Goal: Information Seeking & Learning: Learn about a topic

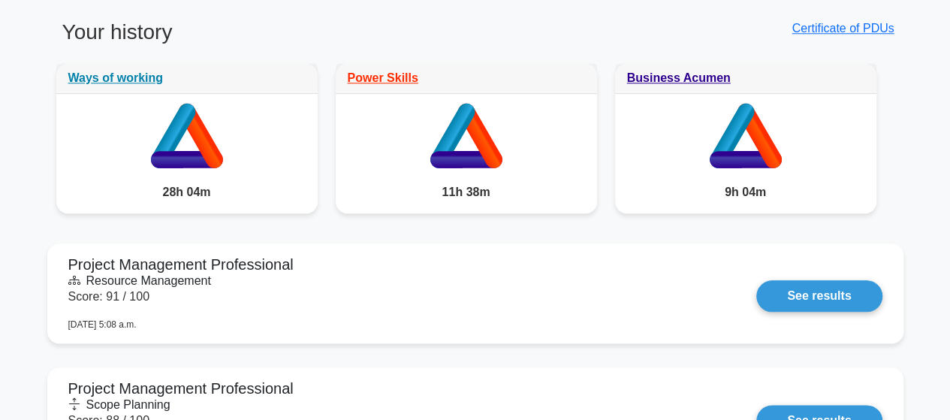
scroll to position [225, 0]
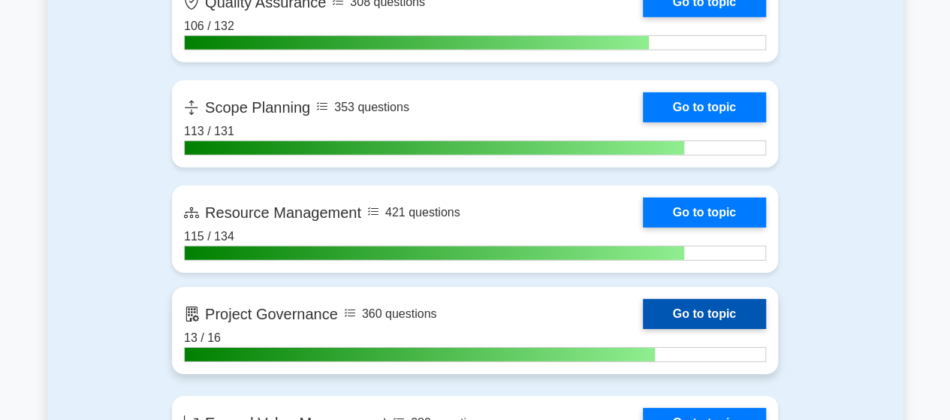
scroll to position [2252, 0]
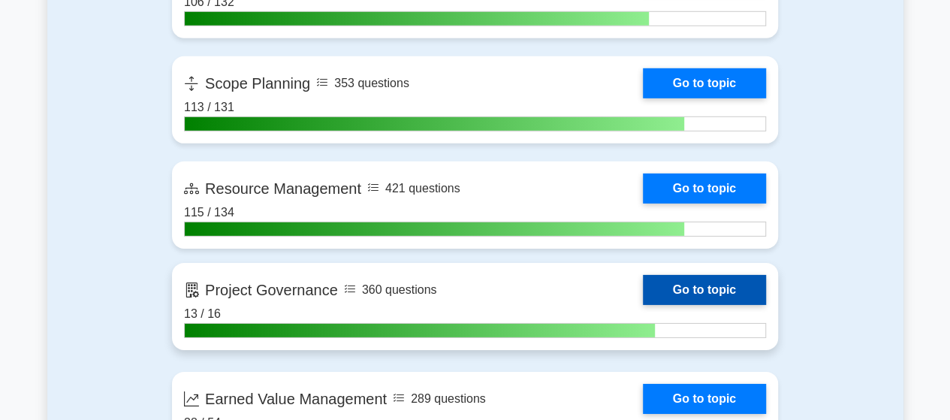
click at [643, 284] on link "Go to topic" at bounding box center [704, 290] width 123 height 30
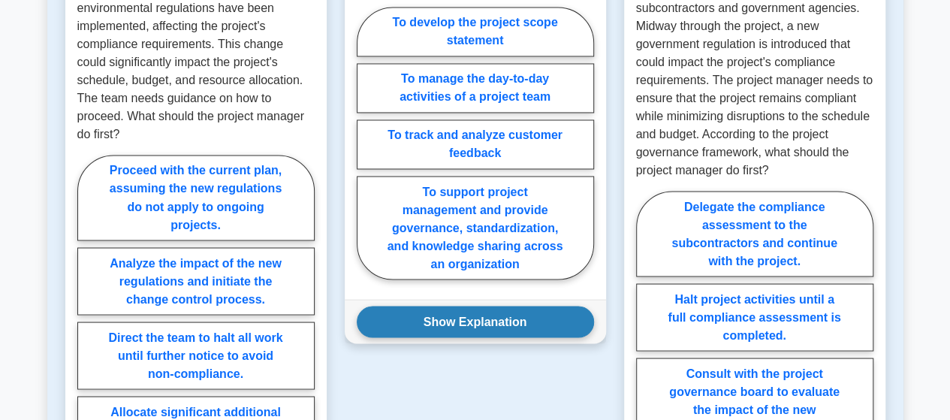
scroll to position [1276, 0]
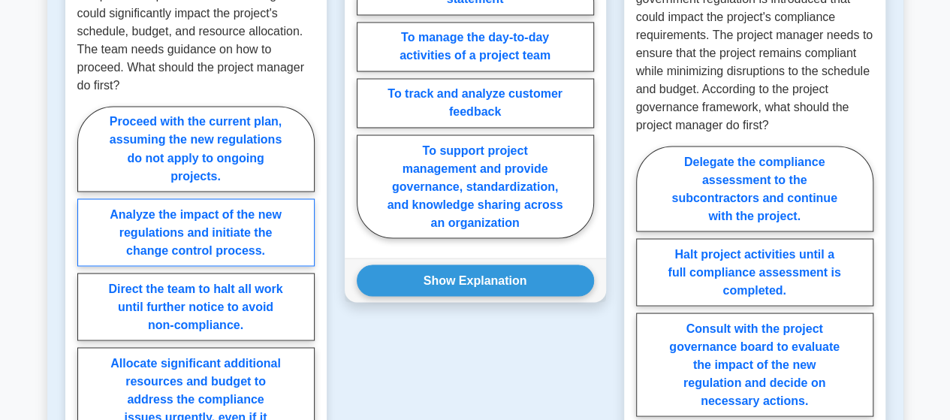
click at [200, 199] on label "Analyze the impact of the new regulations and initiate the change control proce…" at bounding box center [195, 232] width 237 height 68
click at [87, 296] on input "Analyze the impact of the new regulations and initiate the change control proce…" at bounding box center [82, 301] width 10 height 10
radio input "true"
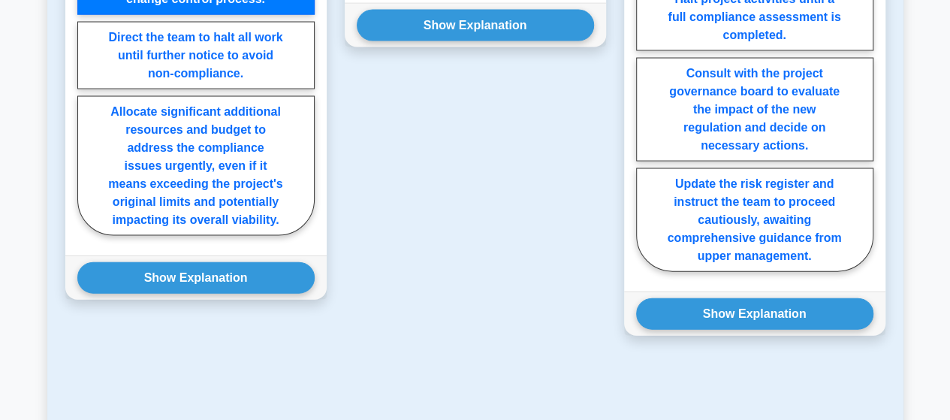
scroll to position [1577, 0]
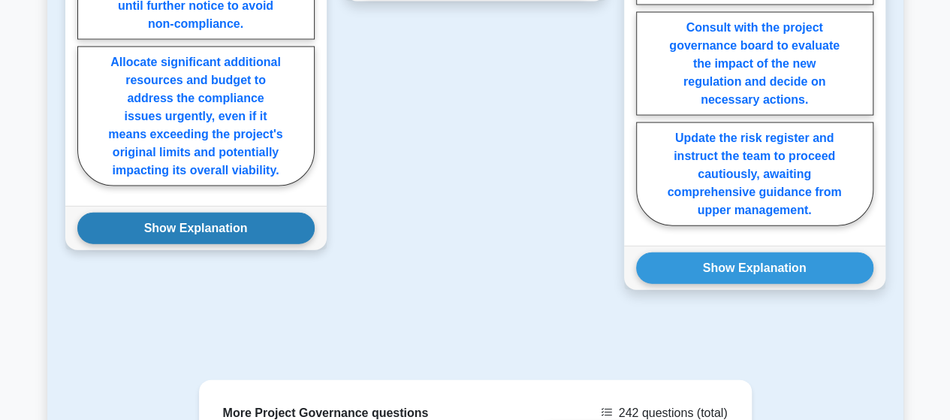
click at [204, 212] on button "Show Explanation" at bounding box center [195, 228] width 237 height 32
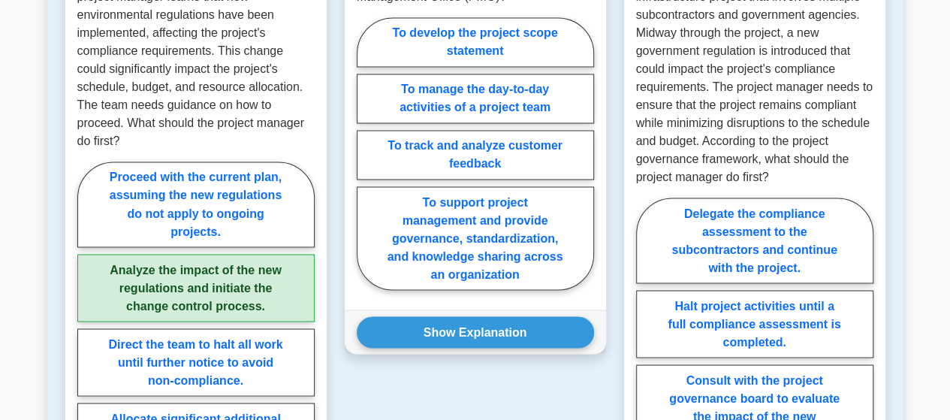
scroll to position [1126, 0]
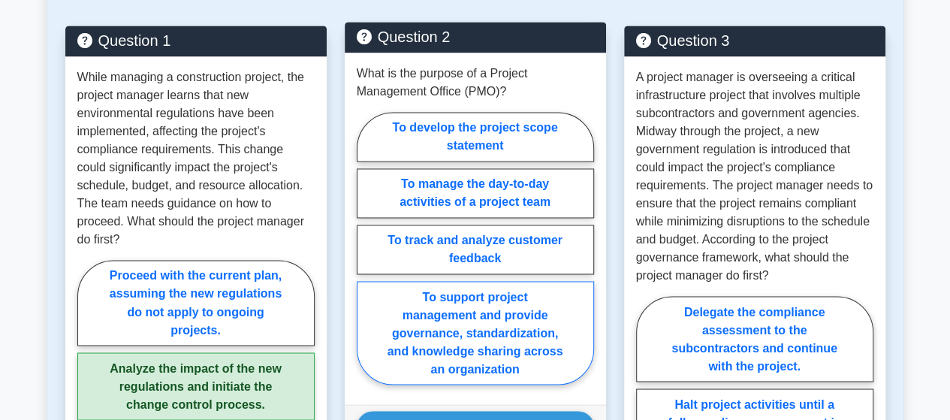
click at [458, 297] on label "To support project management and provide governance, standardization, and know…" at bounding box center [475, 333] width 237 height 104
click at [366, 258] on input "To support project management and provide governance, standardization, and know…" at bounding box center [362, 253] width 10 height 10
radio input "true"
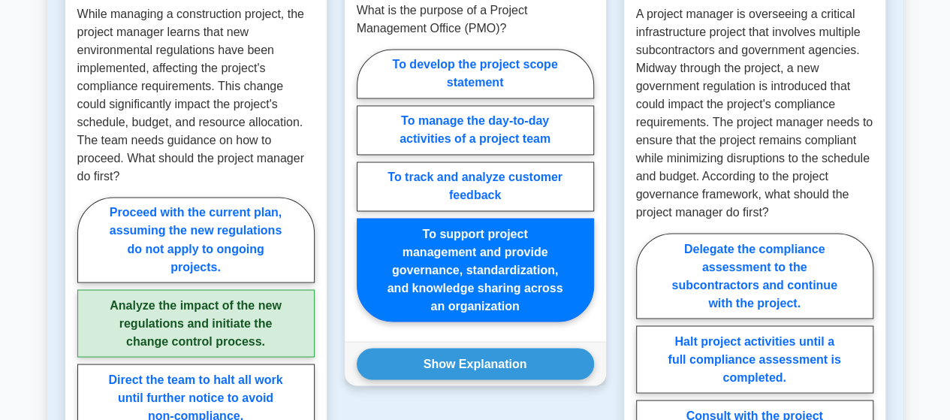
scroll to position [1276, 0]
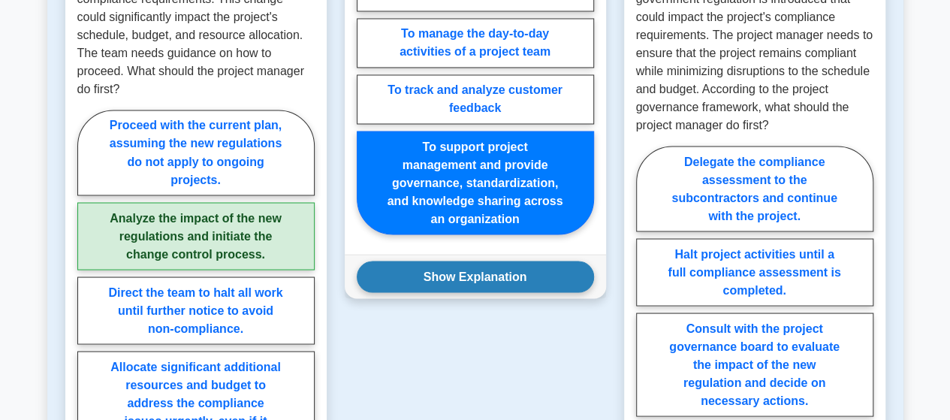
click at [471, 264] on button "Show Explanation" at bounding box center [475, 277] width 237 height 32
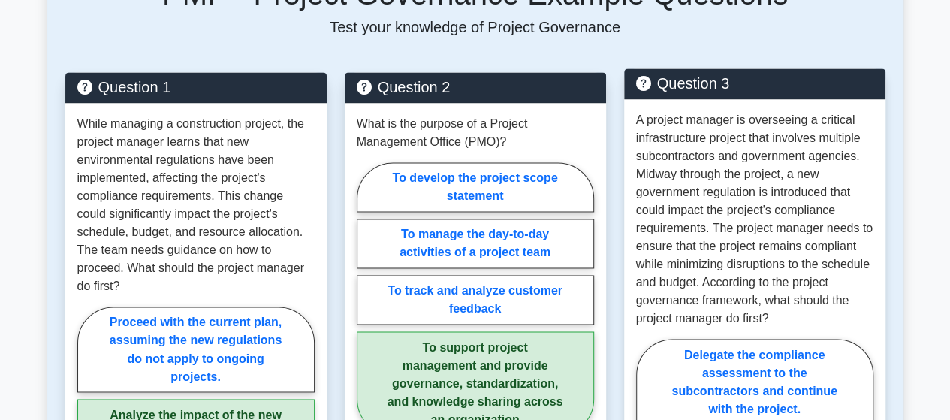
scroll to position [1051, 0]
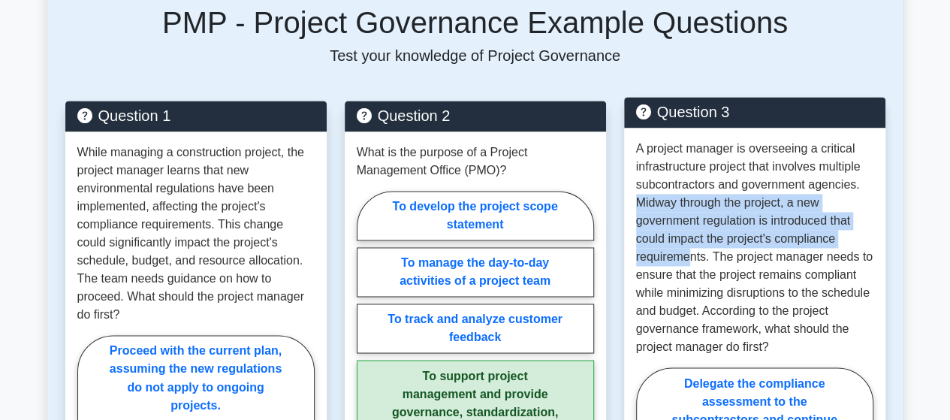
drag, startPoint x: 633, startPoint y: 188, endPoint x: 692, endPoint y: 243, distance: 80.2
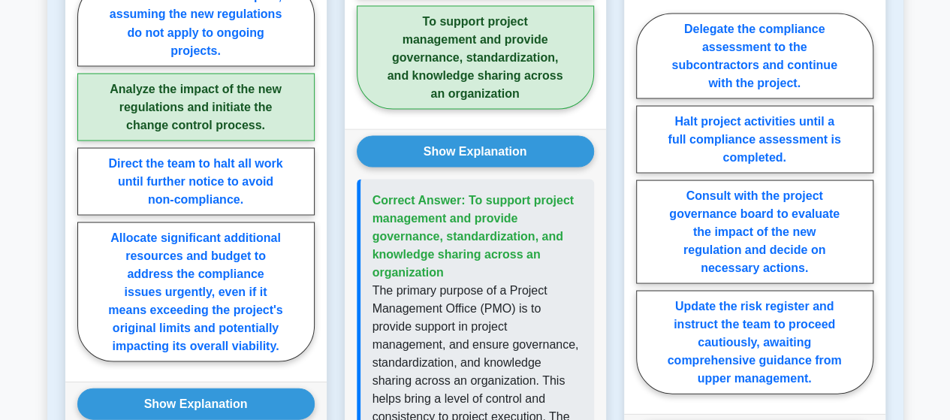
scroll to position [1426, 0]
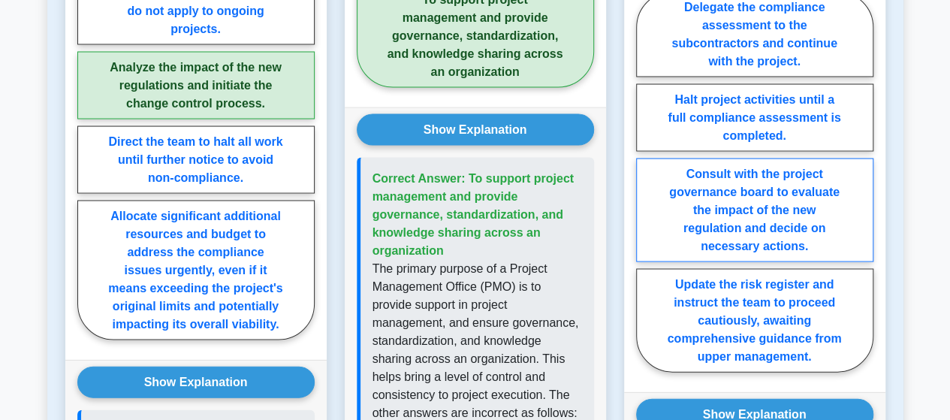
click at [712, 187] on label "Consult with the project governance board to evaluate the impact of the new reg…" at bounding box center [754, 210] width 237 height 104
click at [646, 187] on input "Consult with the project governance board to evaluate the impact of the new reg…" at bounding box center [641, 187] width 10 height 10
radio input "true"
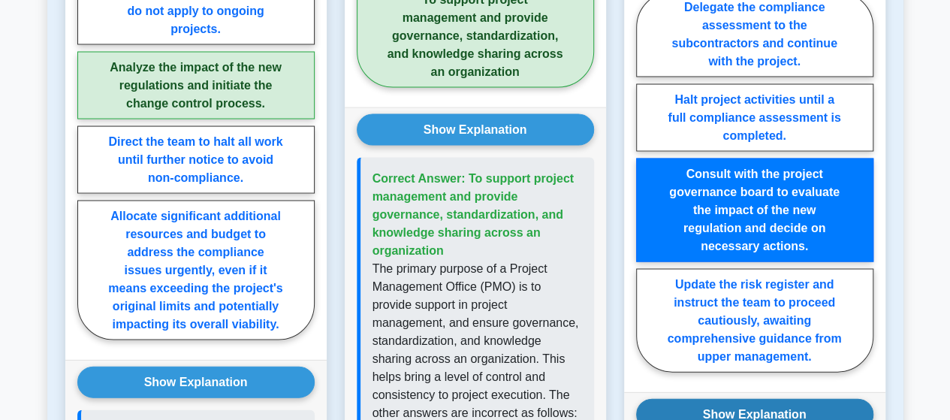
click at [746, 399] on button "Show Explanation" at bounding box center [754, 415] width 237 height 32
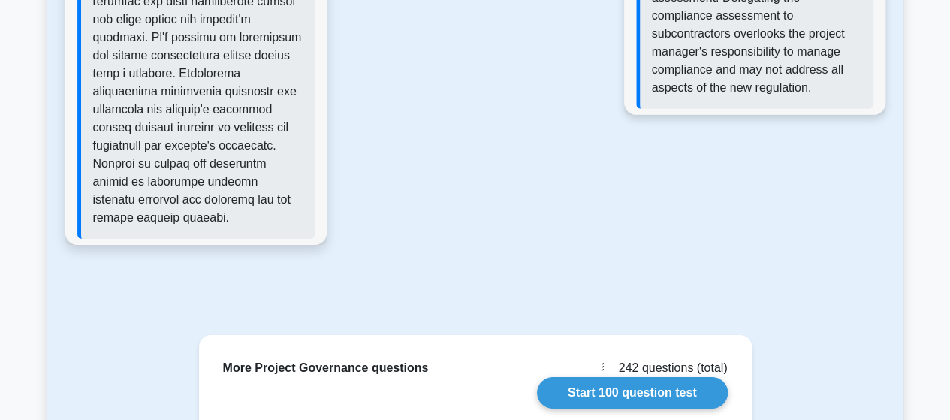
scroll to position [2327, 0]
